Goal: Book appointment/travel/reservation

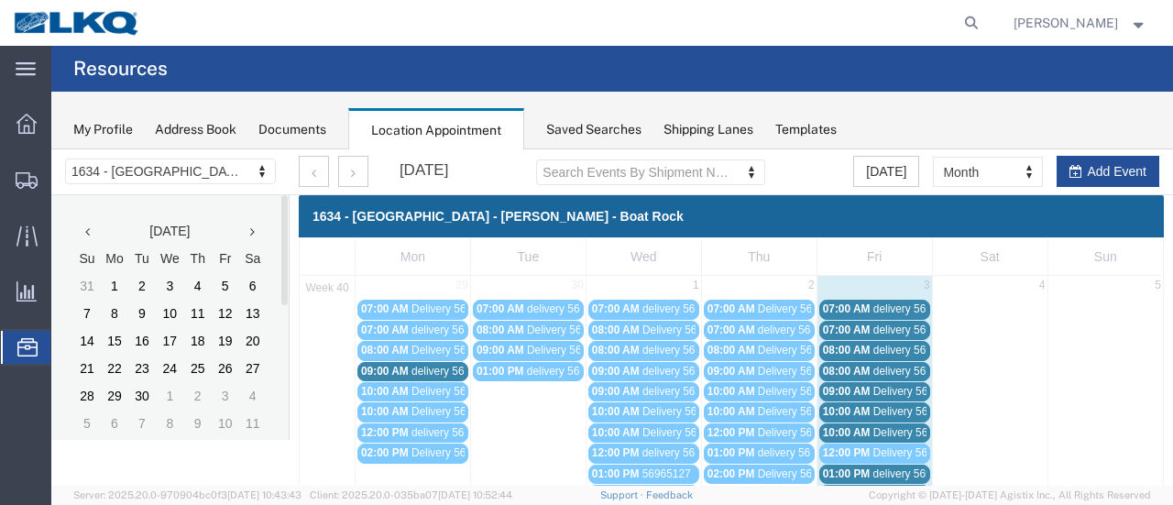
scroll to position [92, 0]
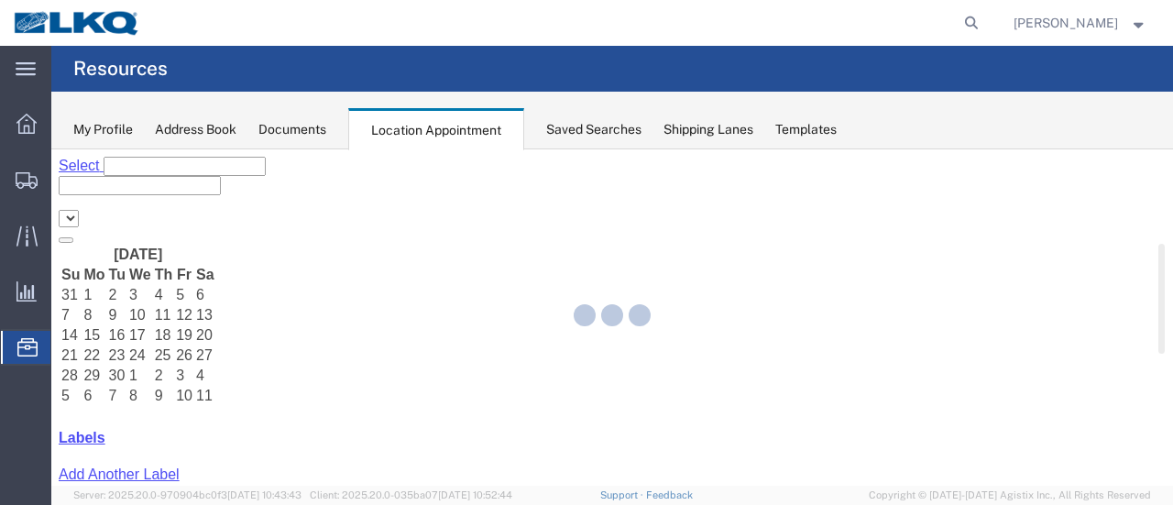
select select "28712"
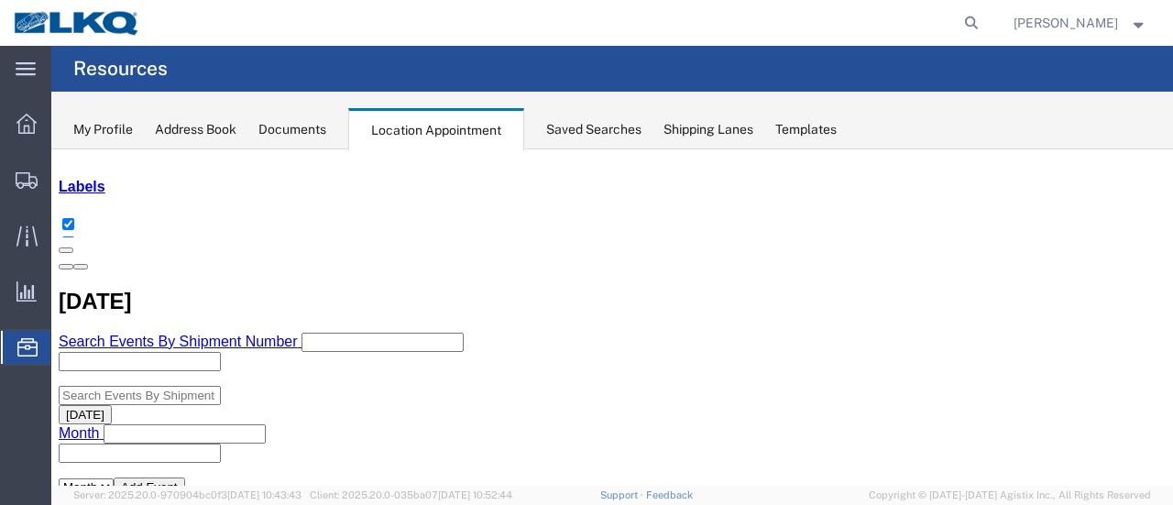
scroll to position [275, 0]
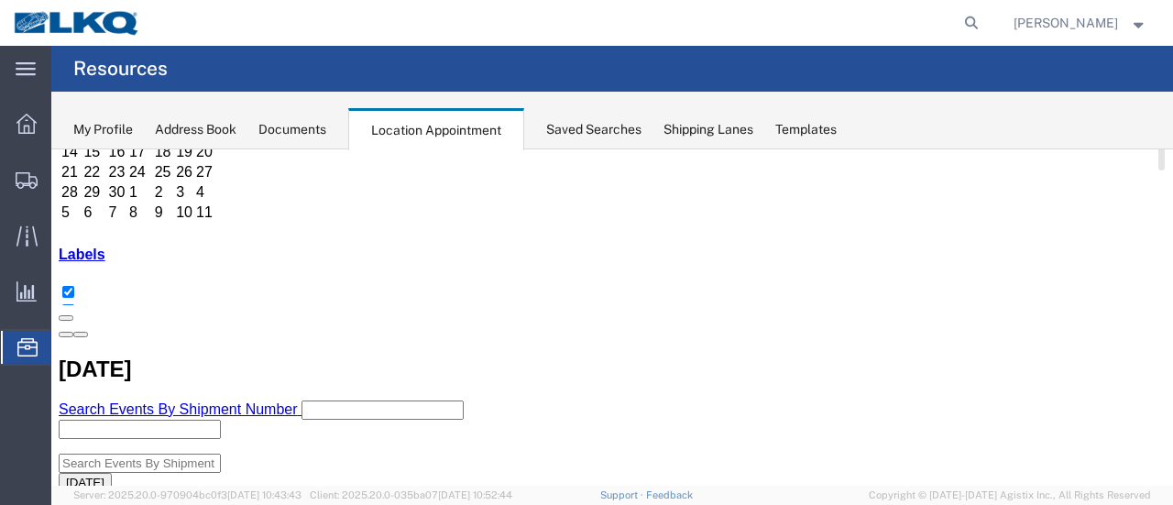
scroll to position [92, 0]
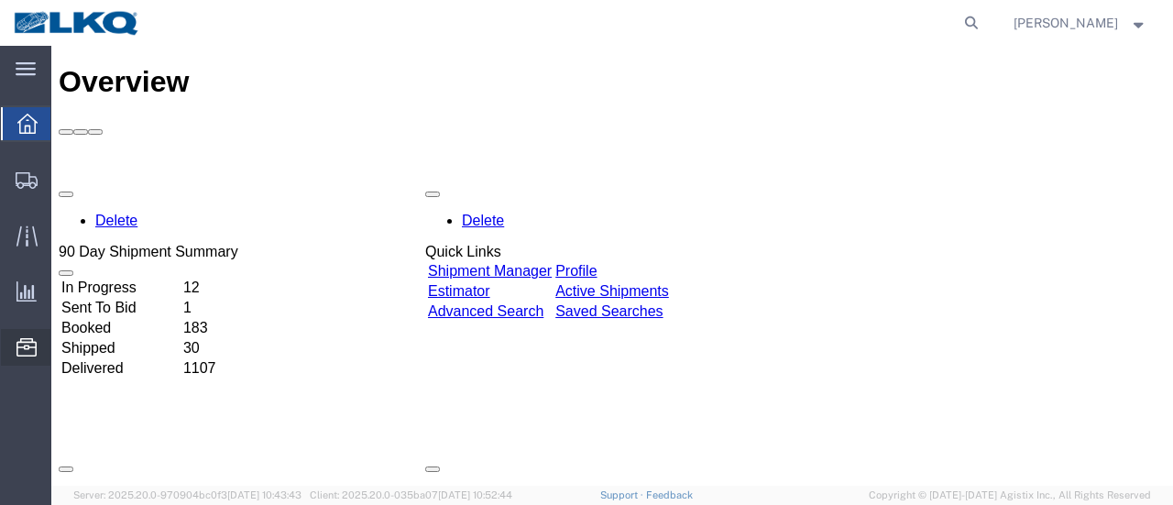
click at [0, 0] on span "Location Appointment" at bounding box center [0, 0] width 0 height 0
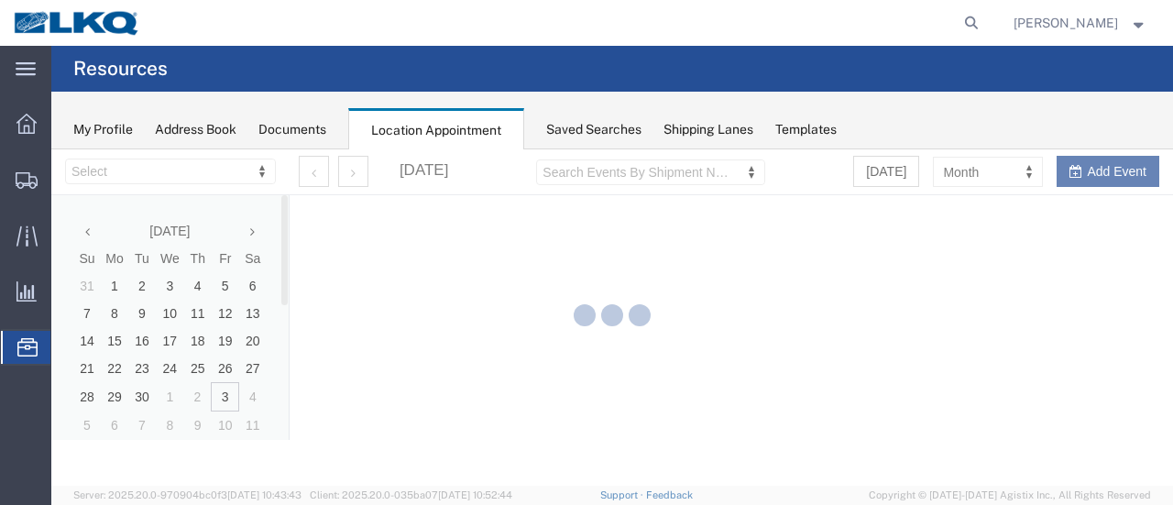
select select "28712"
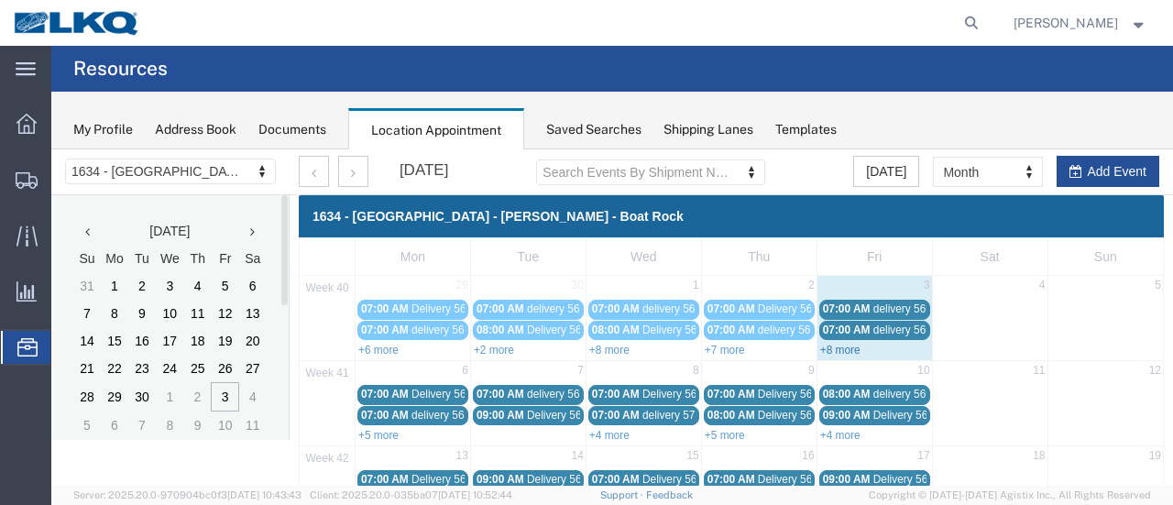
click at [825, 349] on link "+8 more" at bounding box center [840, 350] width 40 height 13
